Goal: Transaction & Acquisition: Purchase product/service

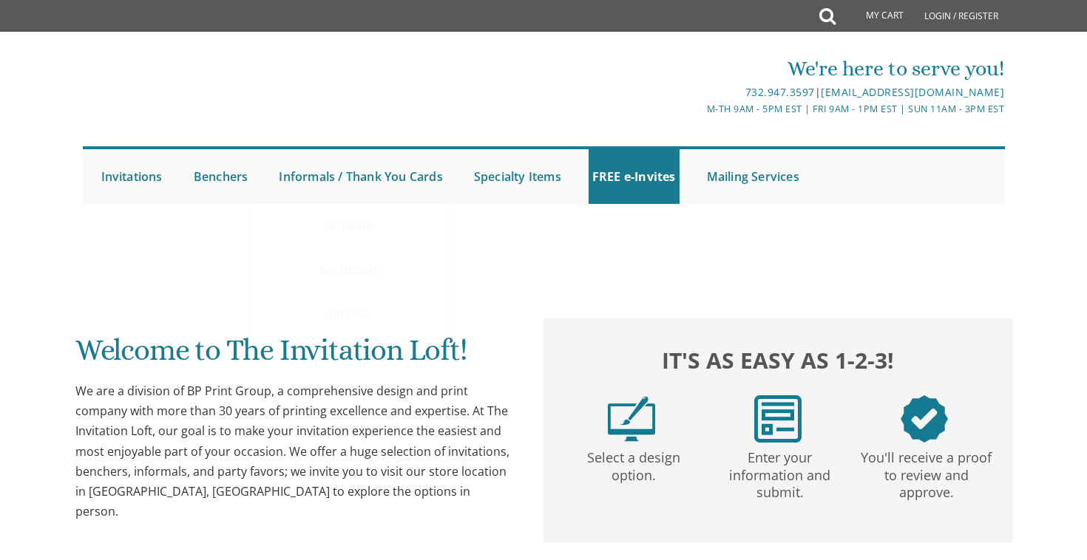
click at [329, 180] on link "Informals / Thank You Cards" at bounding box center [360, 176] width 171 height 55
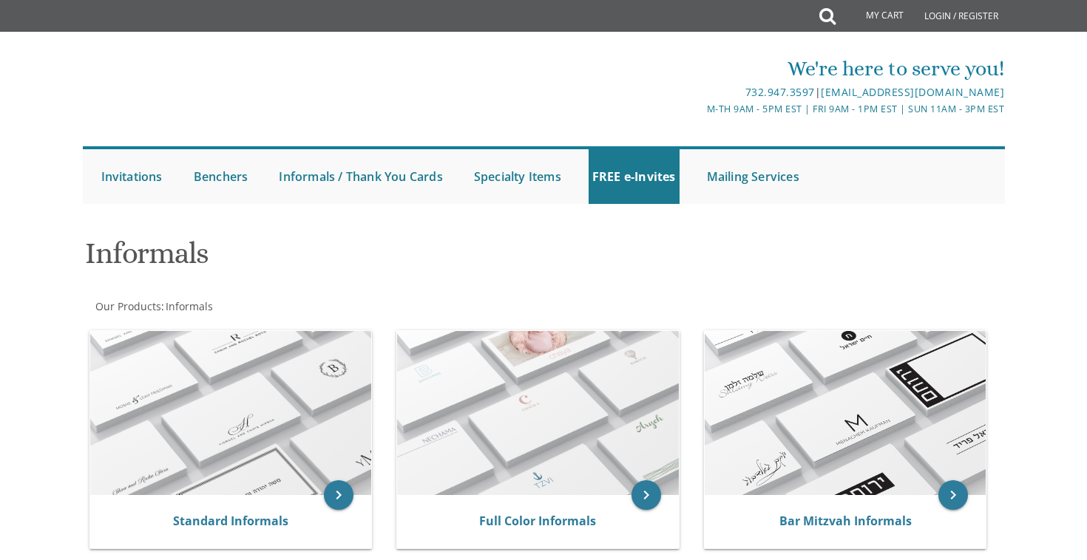
click at [344, 222] on div at bounding box center [543, 218] width 946 height 15
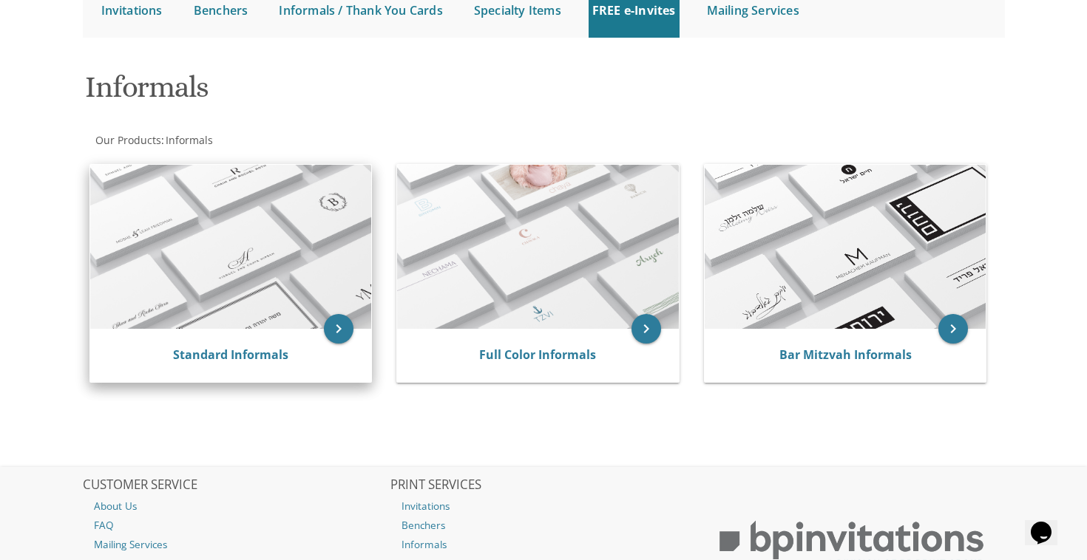
scroll to position [93, 0]
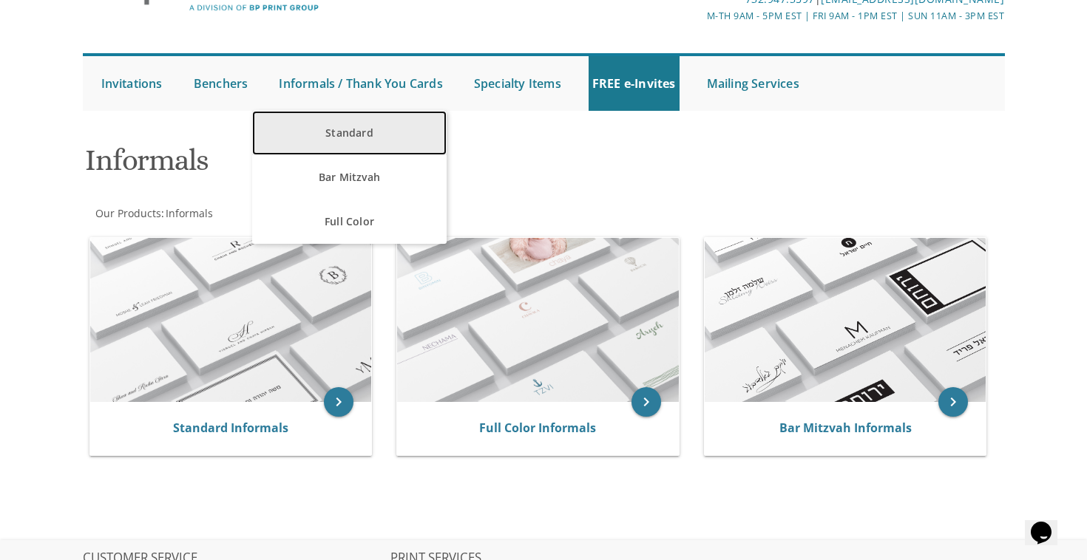
click at [339, 134] on link "Standard" at bounding box center [349, 133] width 194 height 44
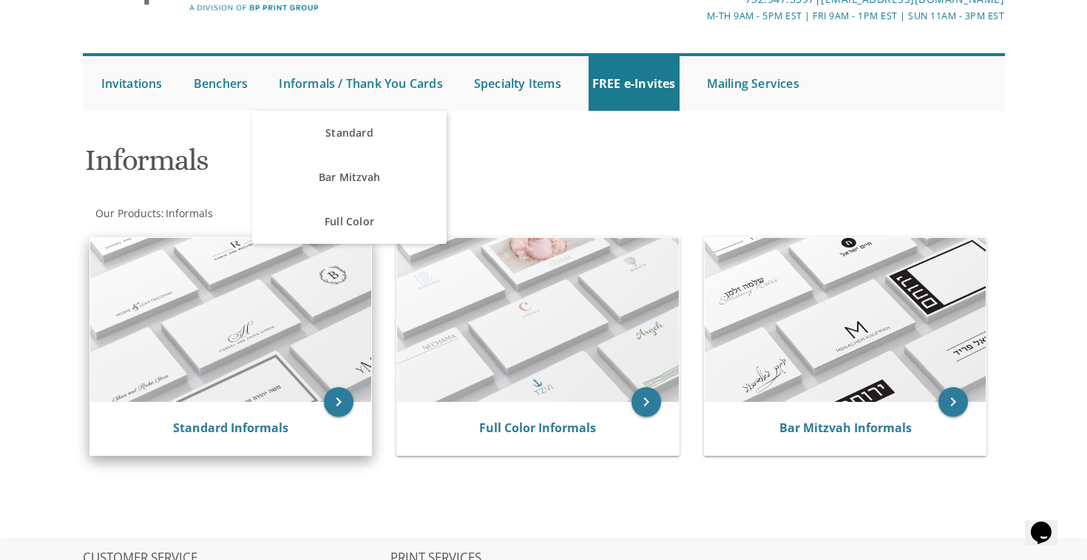
click at [279, 336] on img at bounding box center [231, 320] width 282 height 164
click at [271, 409] on div "Standard Informals" at bounding box center [231, 428] width 282 height 53
click at [338, 395] on icon "keyboard_arrow_right" at bounding box center [339, 402] width 30 height 30
click at [313, 325] on img at bounding box center [231, 320] width 282 height 164
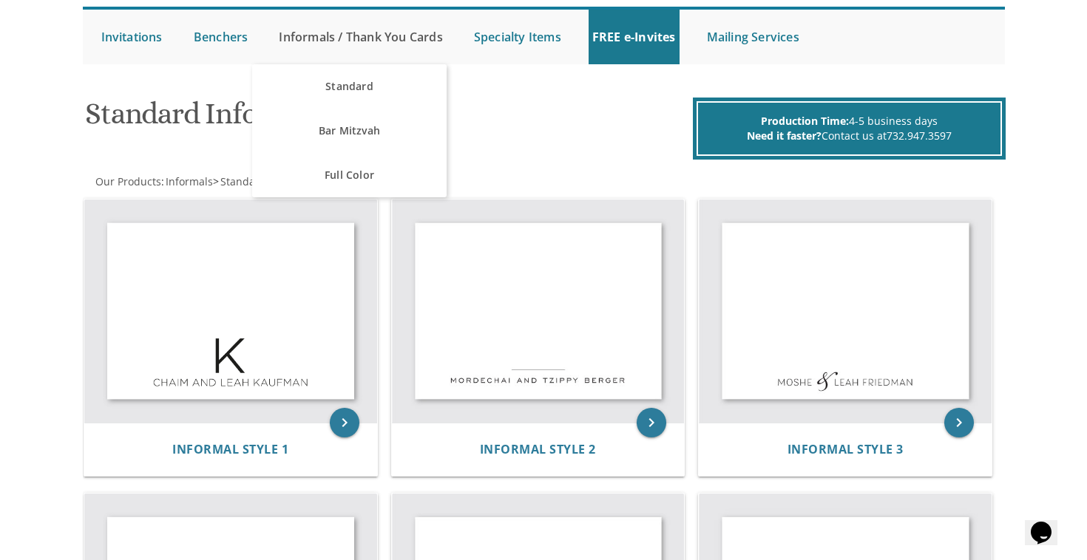
scroll to position [180, 0]
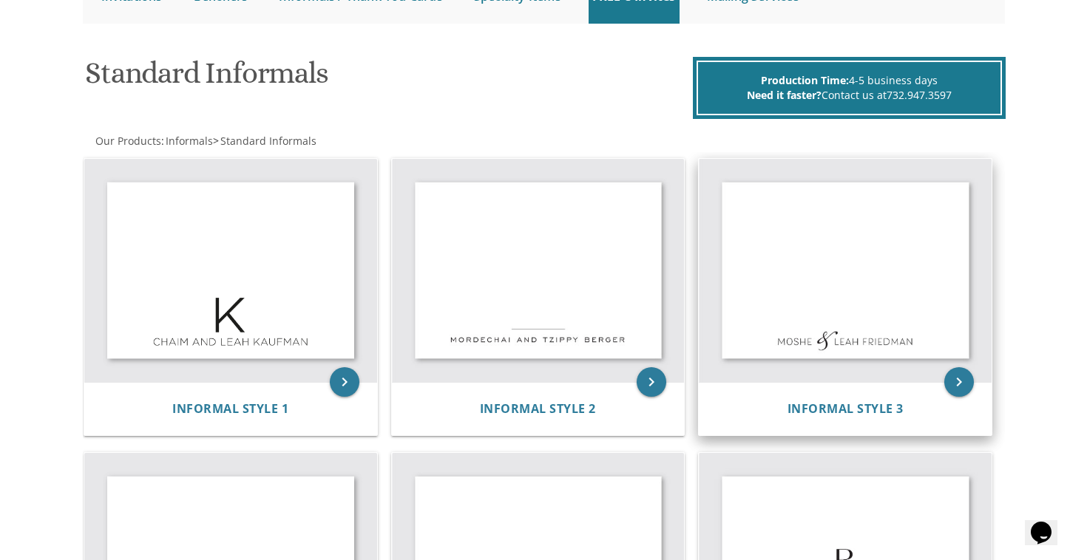
click at [884, 359] on img at bounding box center [844, 271] width 293 height 224
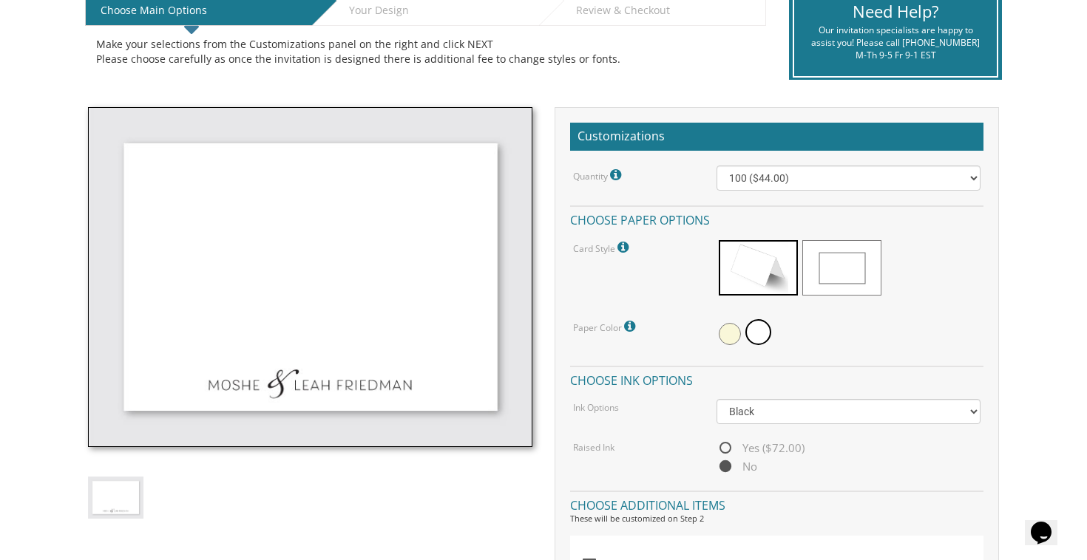
scroll to position [350, 0]
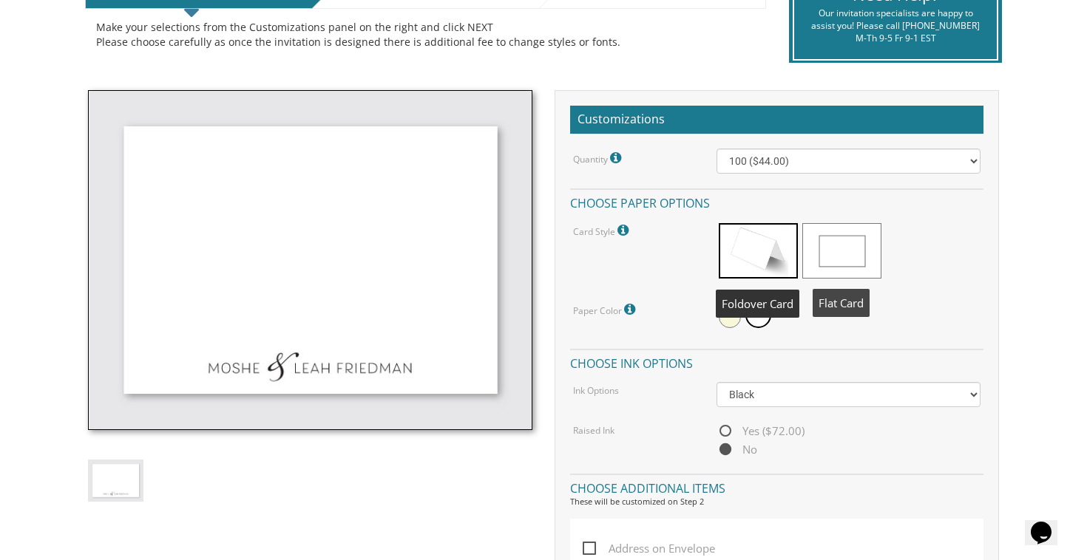
click at [818, 248] on span at bounding box center [841, 250] width 79 height 55
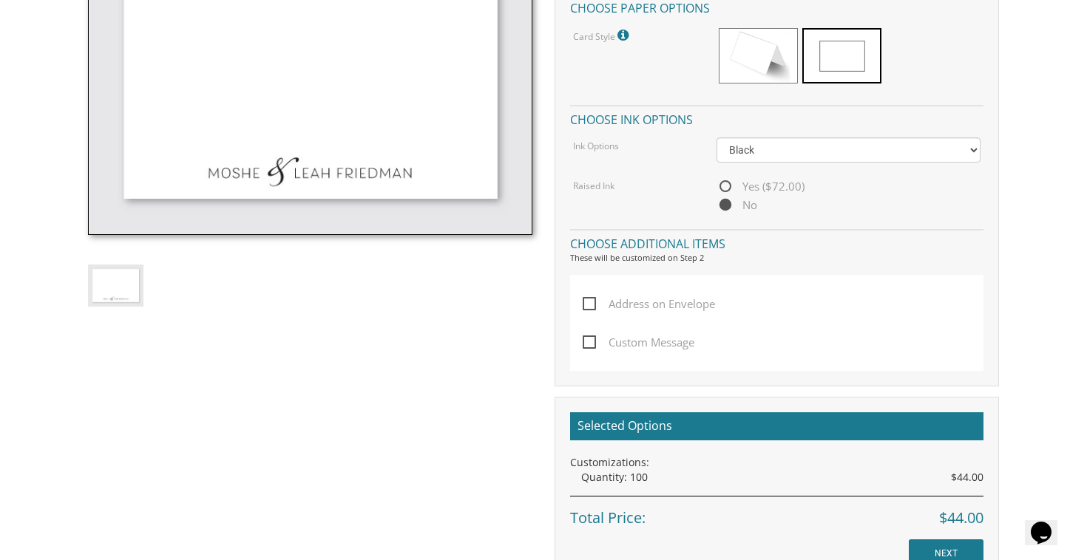
scroll to position [608, 0]
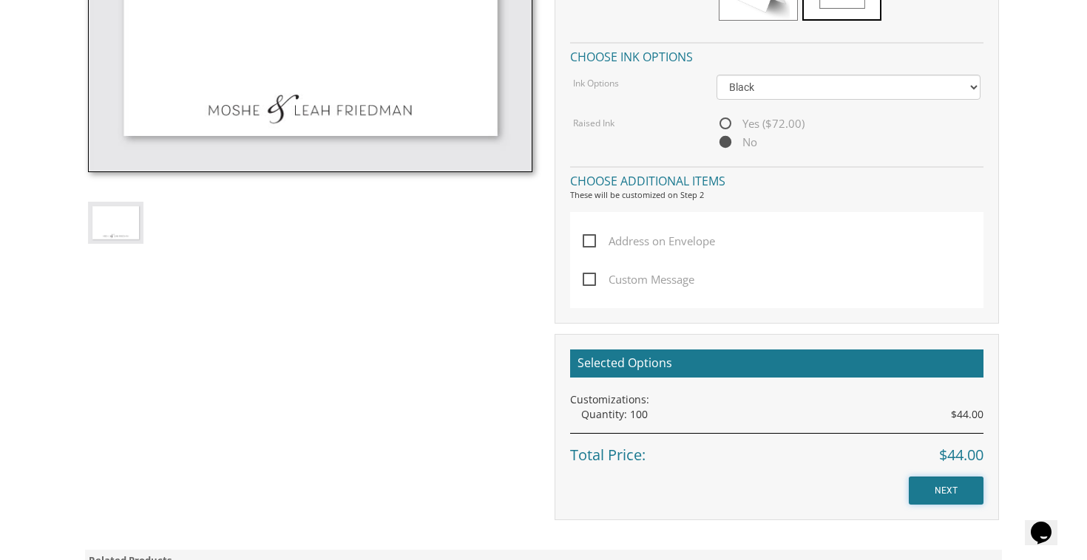
click at [947, 479] on input "NEXT" at bounding box center [945, 491] width 75 height 28
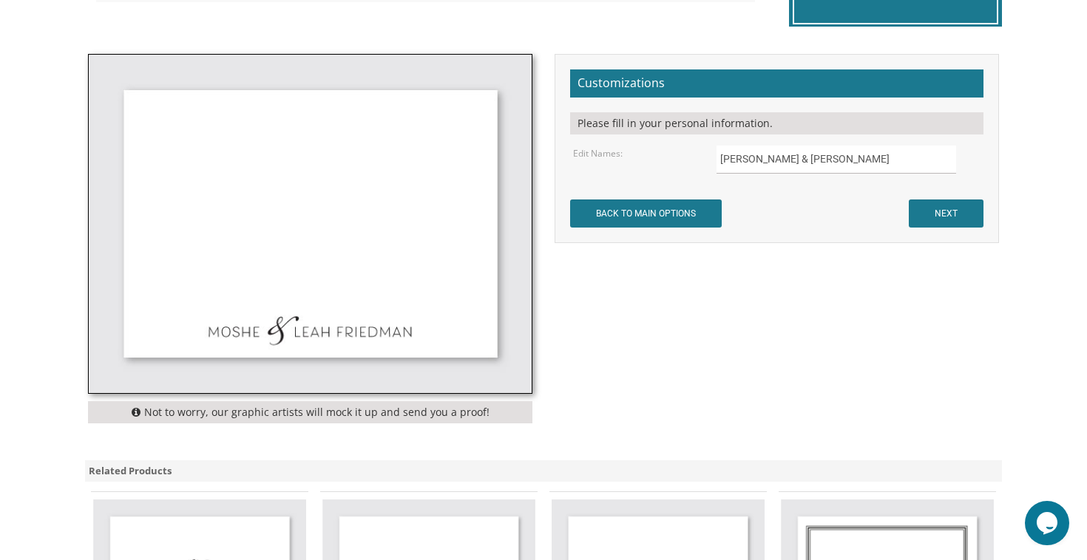
scroll to position [354, 0]
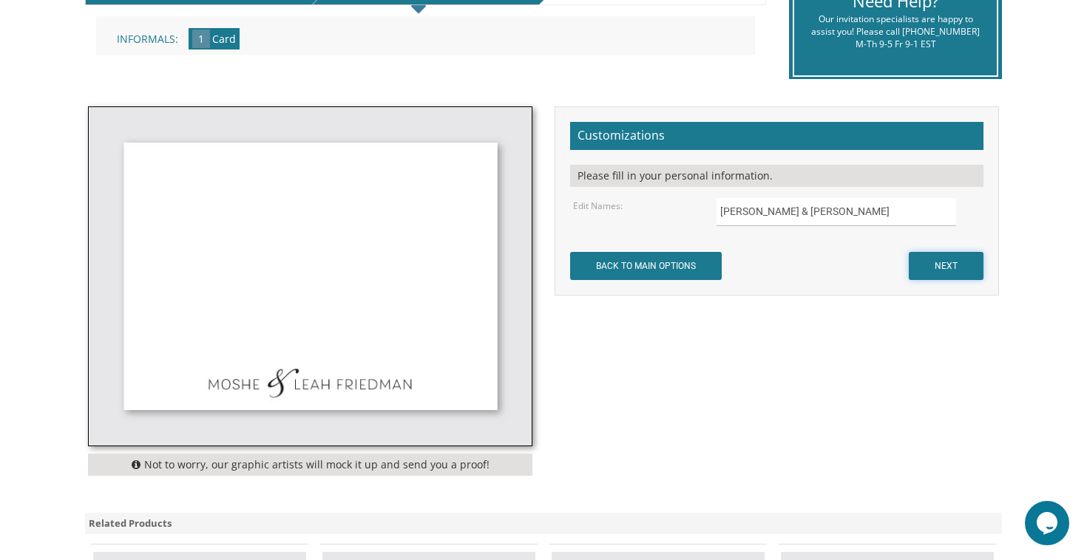
click at [940, 256] on input "NEXT" at bounding box center [945, 266] width 75 height 28
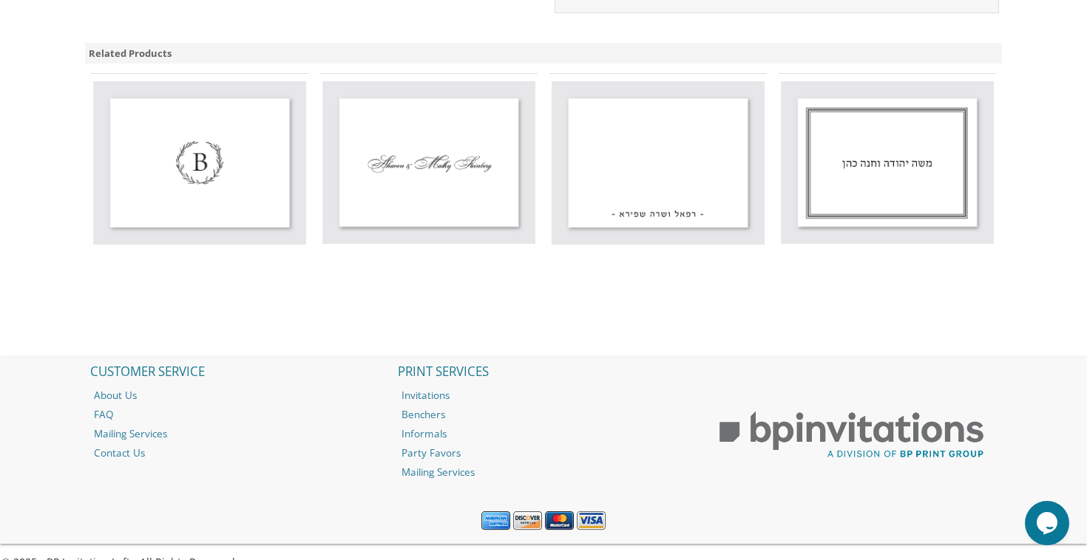
scroll to position [878, 0]
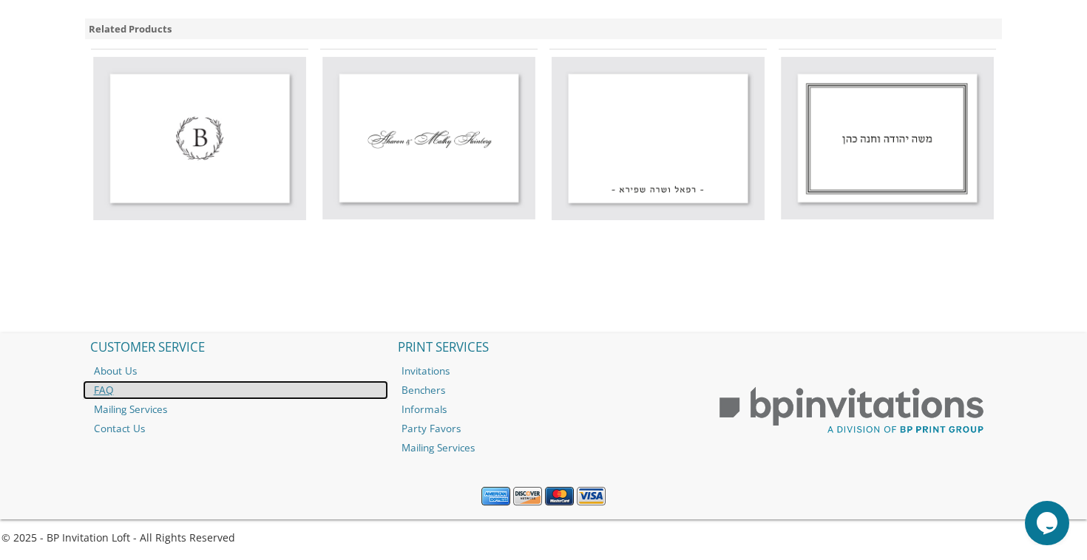
click at [104, 390] on link "FAQ" at bounding box center [236, 390] width 306 height 19
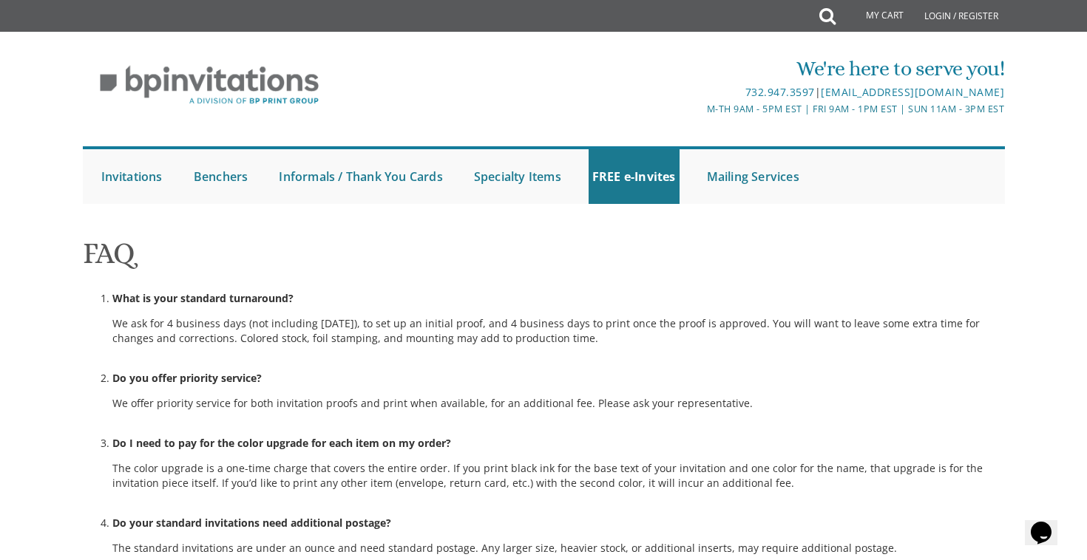
scroll to position [177, 0]
